Goal: Information Seeking & Learning: Learn about a topic

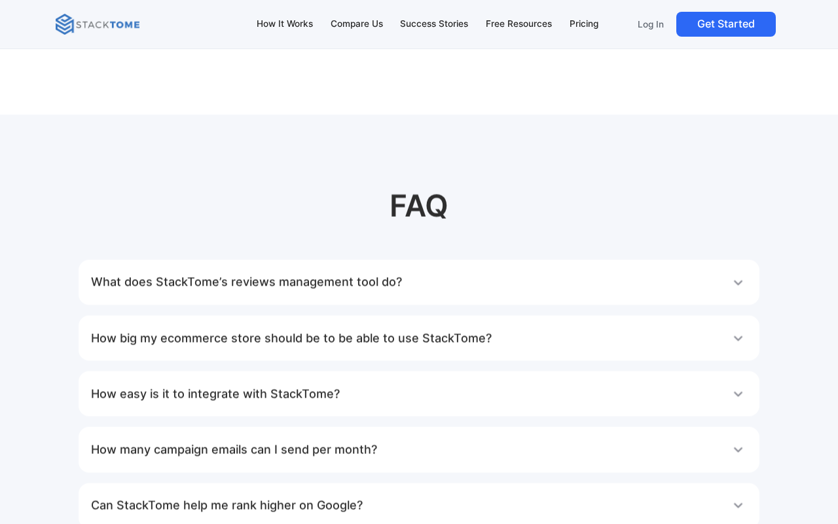
scroll to position [6480, 0]
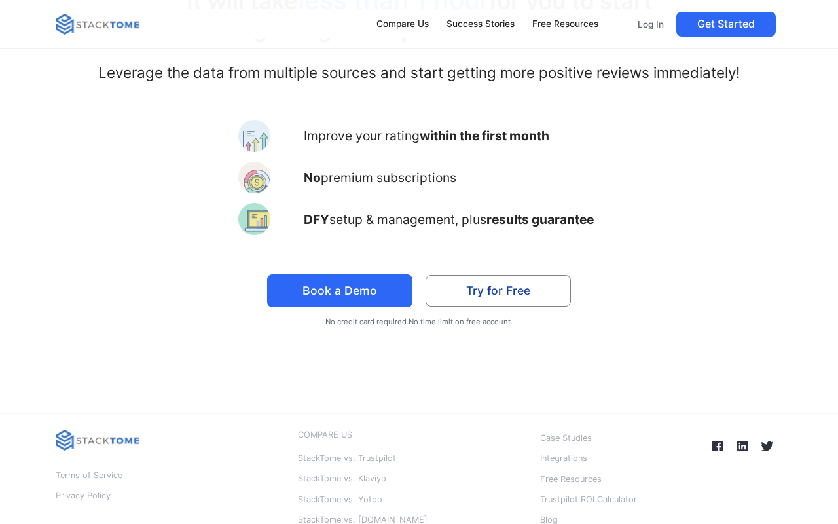
scroll to position [3165, 0]
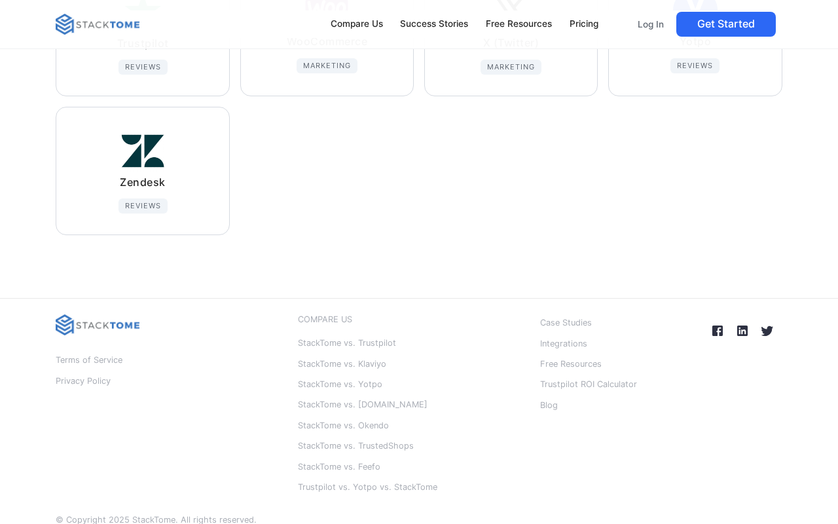
scroll to position [1217, 0]
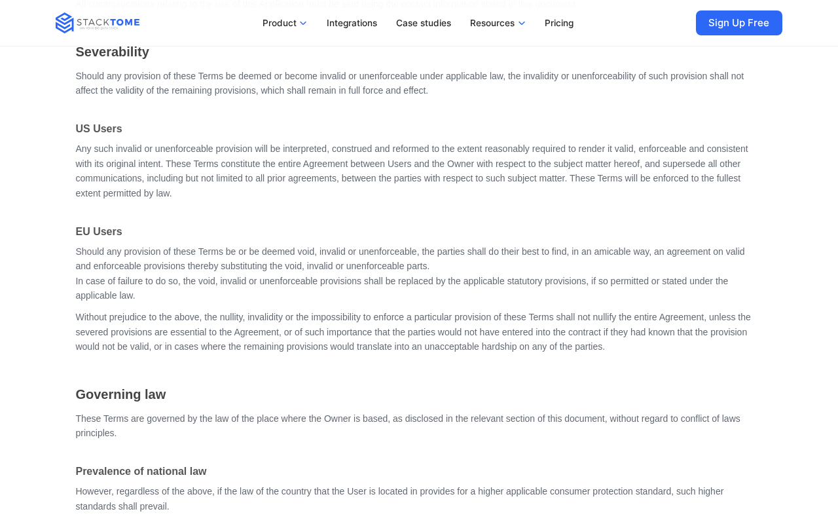
scroll to position [6546, 0]
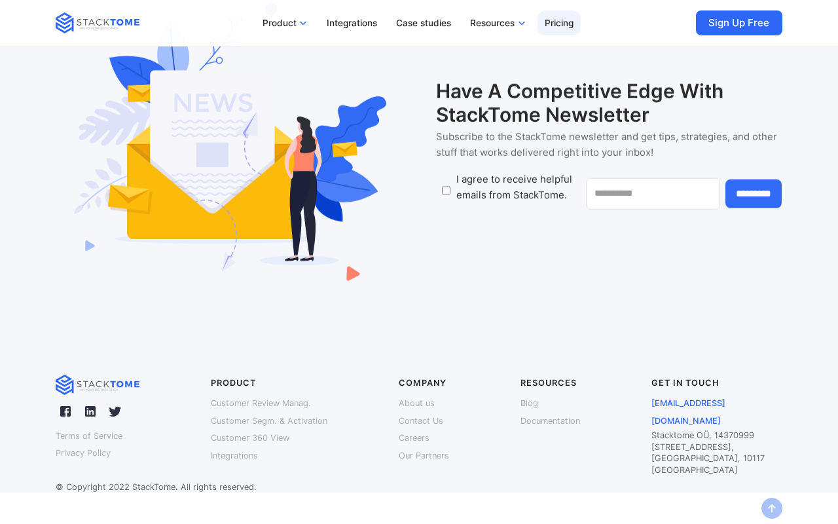
scroll to position [4998, 0]
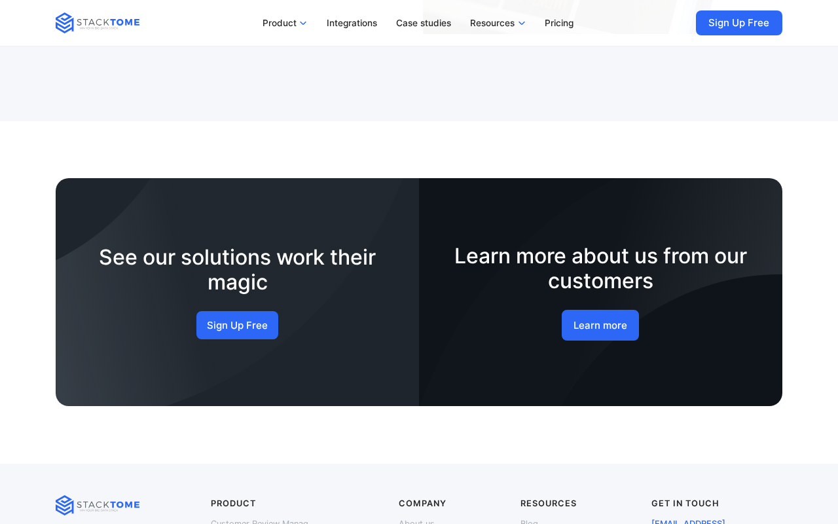
scroll to position [1287, 0]
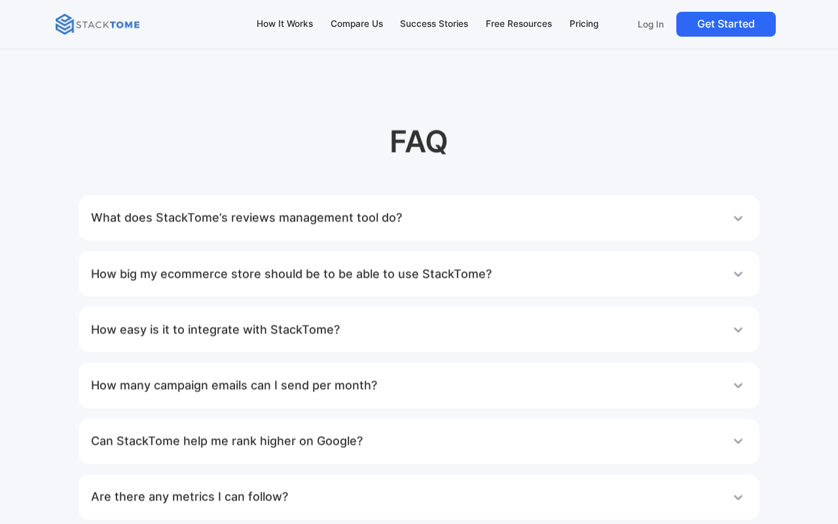
scroll to position [6480, 0]
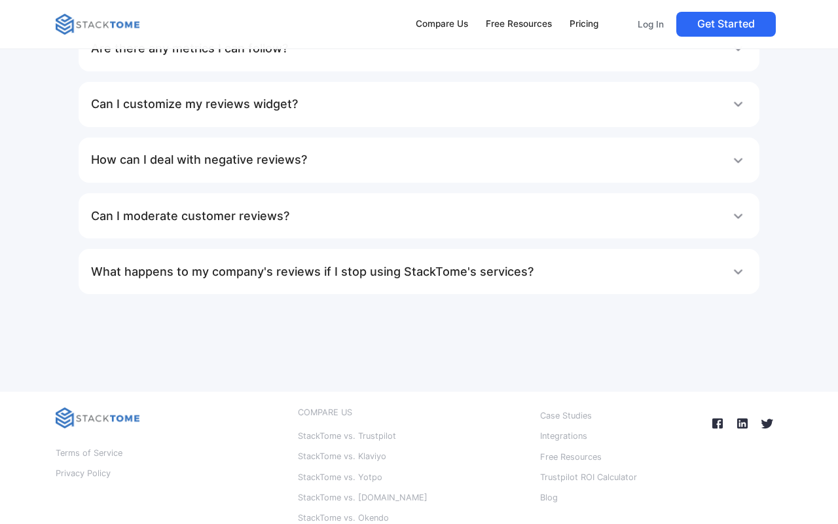
scroll to position [4975, 0]
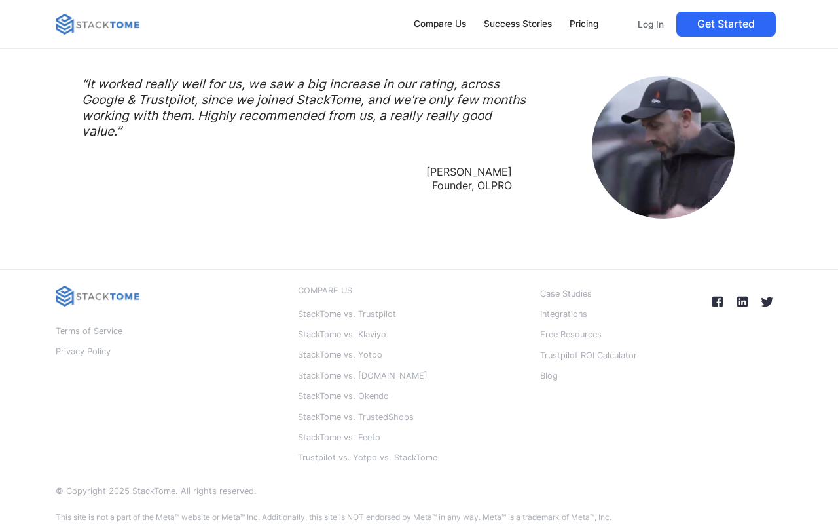
scroll to position [1122, 0]
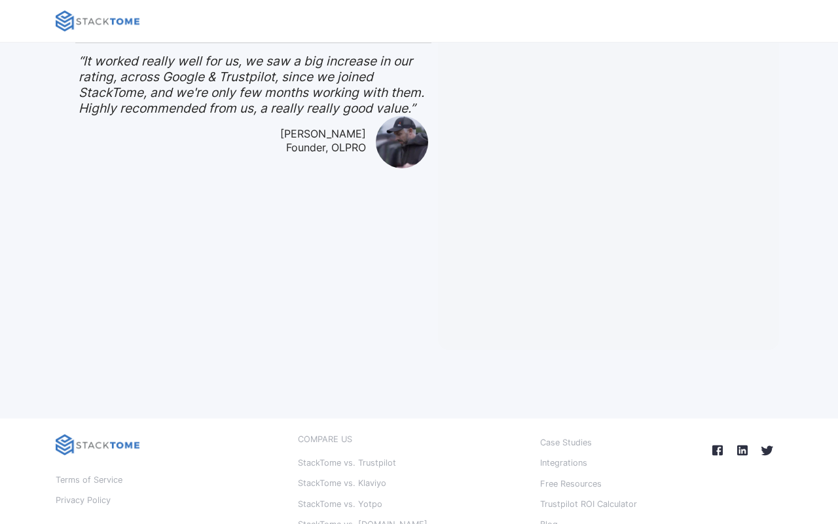
scroll to position [393, 0]
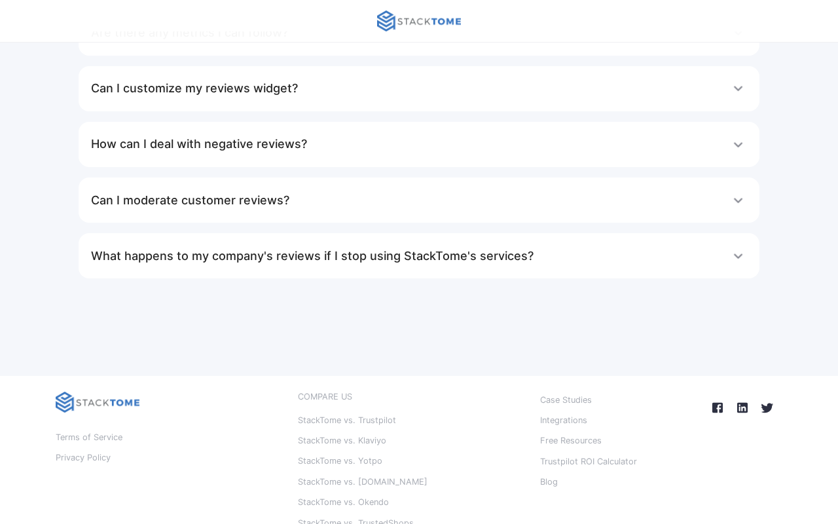
scroll to position [1948, 0]
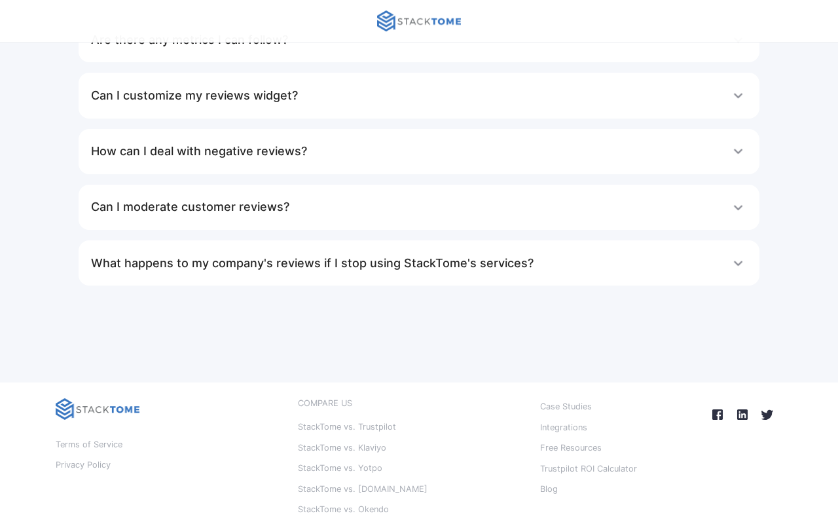
scroll to position [1955, 0]
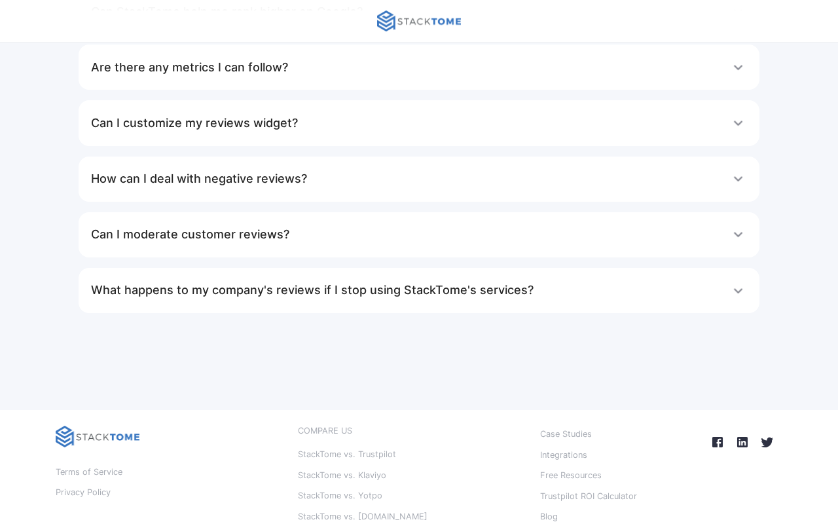
scroll to position [1898, 0]
